Goal: Find specific page/section: Find specific page/section

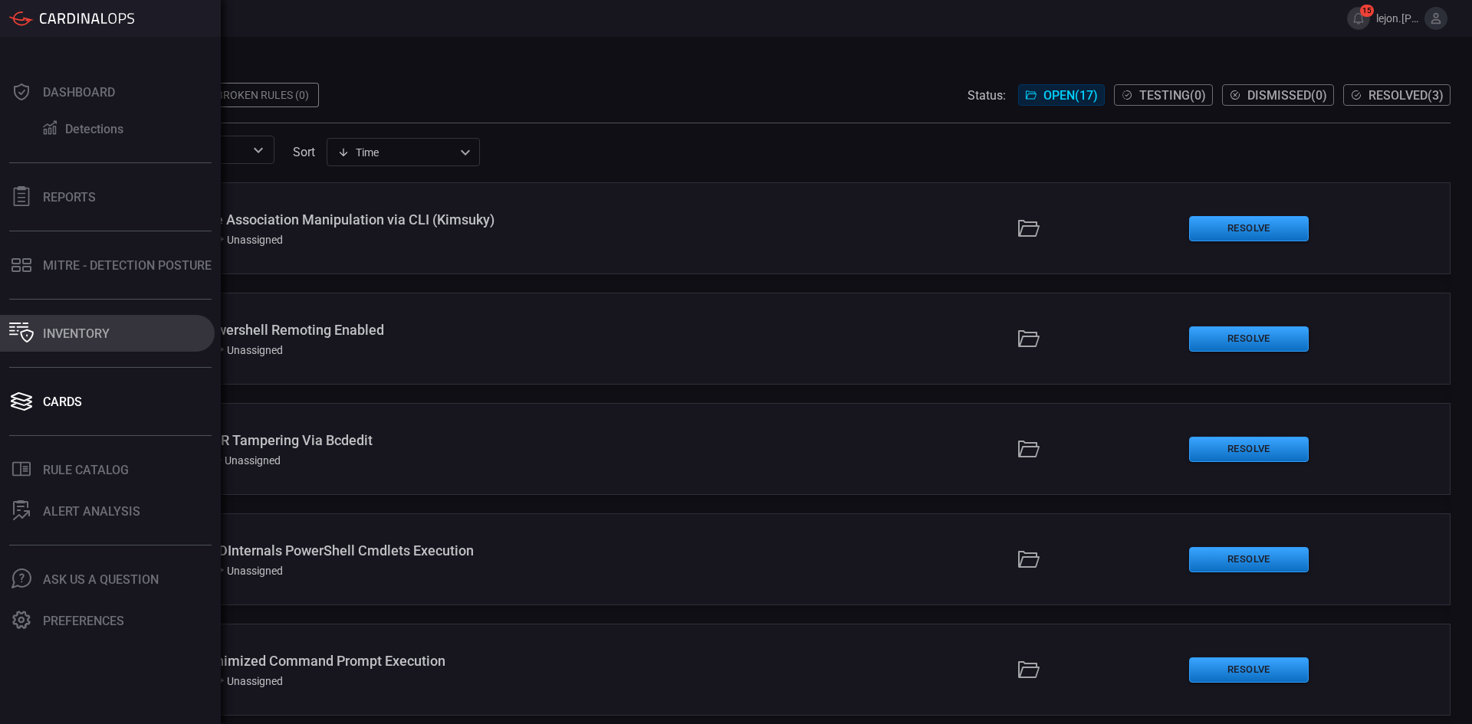
click at [31, 331] on icon at bounding box center [27, 336] width 13 height 13
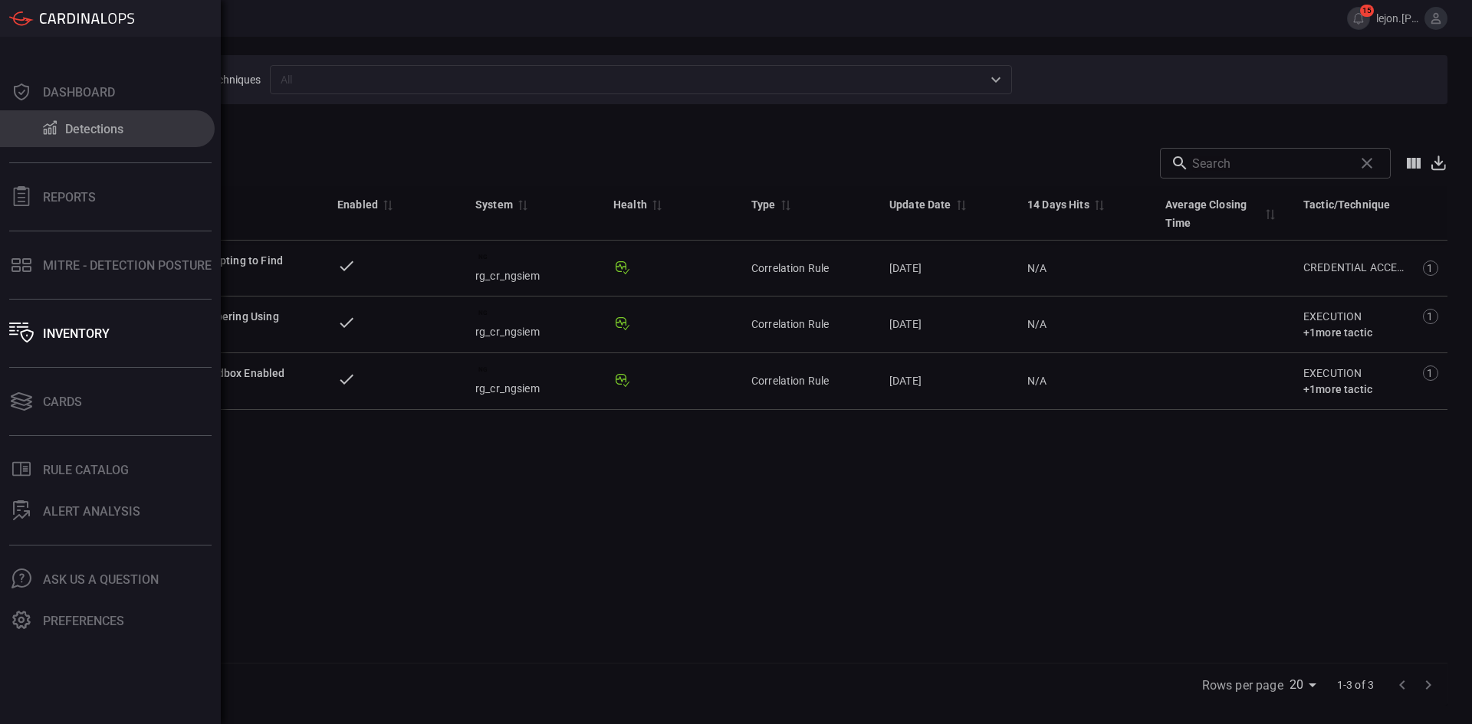
click at [56, 138] on div at bounding box center [50, 129] width 18 height 18
